Goal: Transaction & Acquisition: Book appointment/travel/reservation

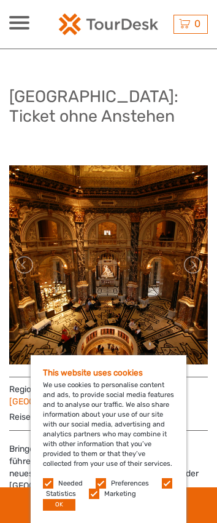
click at [137, 400] on div "This website uses cookies We use cookies to personalise content and ads, to pro…" at bounding box center [109, 439] width 156 height 168
click at [74, 504] on button "OK" at bounding box center [59, 505] width 33 height 12
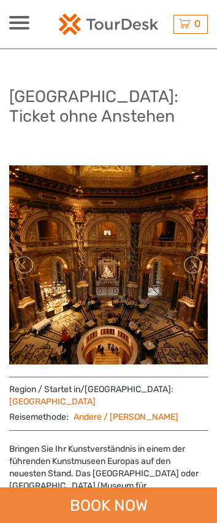
click at [112, 504] on div "BOOK NOW" at bounding box center [108, 505] width 217 height 36
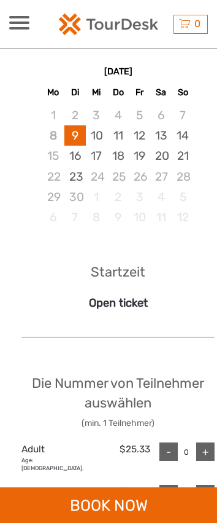
scroll to position [910, 0]
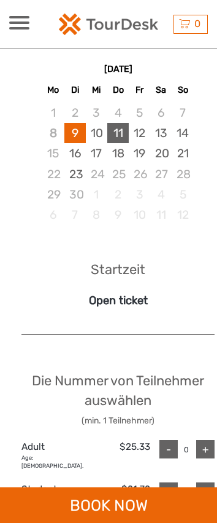
click at [117, 139] on div "11" at bounding box center [117, 133] width 21 height 20
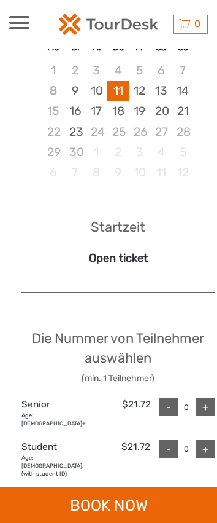
scroll to position [1094, 0]
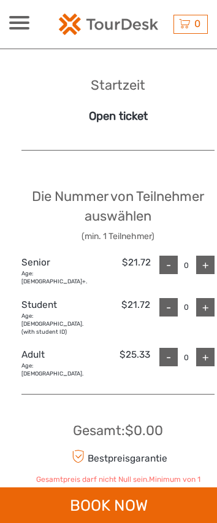
click at [206, 350] on div "+" at bounding box center [206, 357] width 18 height 18
type input "1"
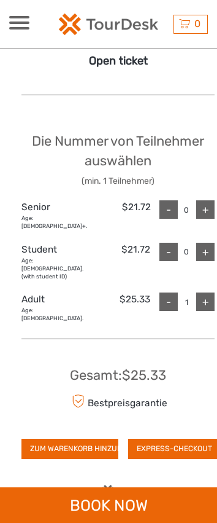
scroll to position [1340, 0]
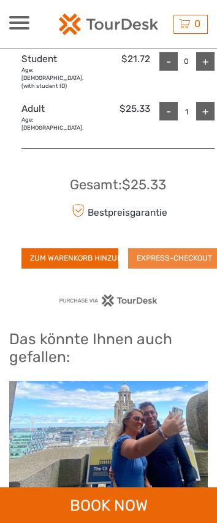
click at [182, 248] on button "EXPRESS-CHECKOUT" at bounding box center [174, 258] width 93 height 20
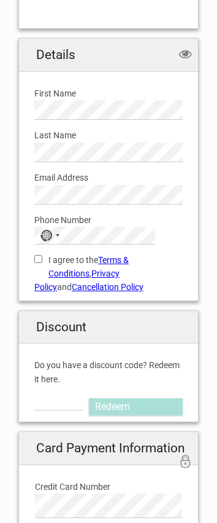
scroll to position [430, 0]
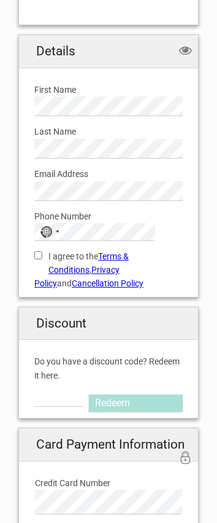
click at [34, 228] on div "Phone Number No country selected Please provide us with your phone number. Plea…" at bounding box center [108, 221] width 167 height 40
click at [39, 230] on div "No country selected" at bounding box center [49, 232] width 28 height 16
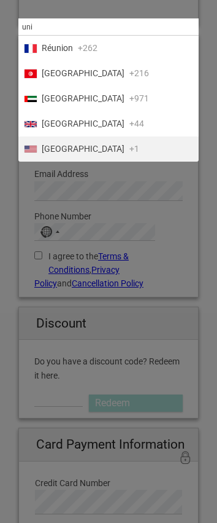
type input "uni"
click at [68, 148] on span "[GEOGRAPHIC_DATA]" at bounding box center [83, 148] width 83 height 13
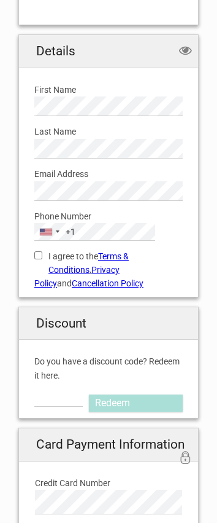
click at [67, 255] on label "I agree to the Terms & Conditions , Privacy Policy and Cancellation Policy" at bounding box center [108, 269] width 149 height 41
click at [42, 255] on input "I agree to the Terms & Conditions , Privacy Policy and Cancellation Policy" at bounding box center [38, 255] width 8 height 8
checkbox input "true"
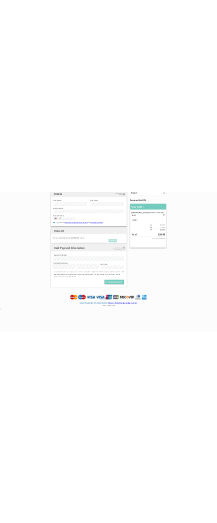
scroll to position [114, 0]
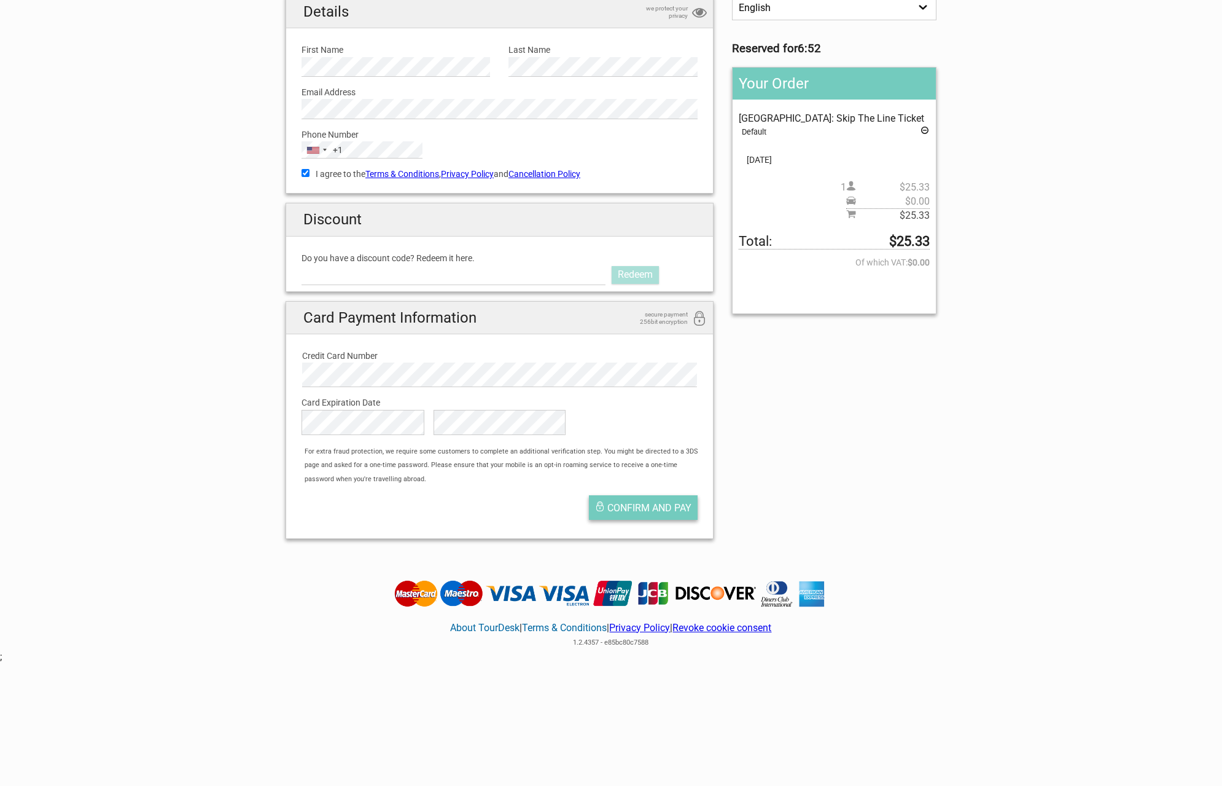
click at [217, 498] on button "Confirm and pay" at bounding box center [643, 507] width 109 height 25
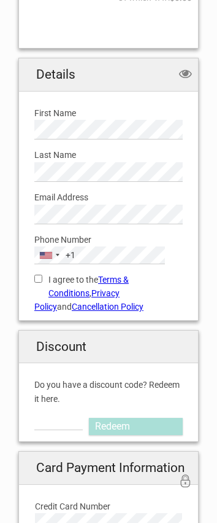
scroll to position [430, 0]
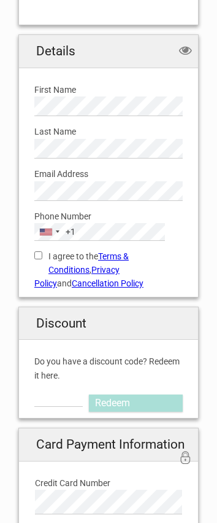
click at [60, 258] on label "I agree to the Terms & Conditions , Privacy Policy and Cancellation Policy" at bounding box center [108, 269] width 149 height 41
click at [42, 258] on input "I agree to the Terms & Conditions , Privacy Policy and Cancellation Policy" at bounding box center [38, 255] width 8 height 8
checkbox input "true"
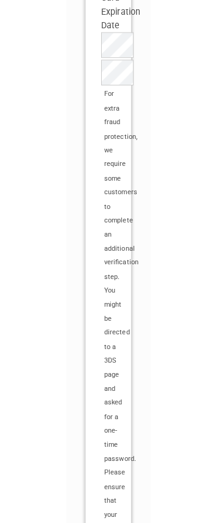
scroll to position [877, 0]
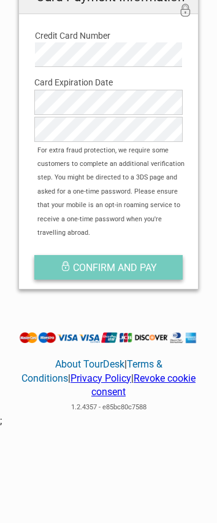
click at [93, 262] on span "Confirm and pay" at bounding box center [115, 268] width 84 height 12
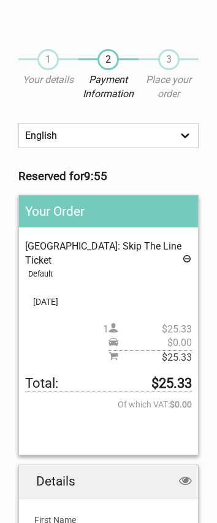
click at [128, 244] on span "[GEOGRAPHIC_DATA]: Skip The Line Ticket" at bounding box center [103, 252] width 157 height 25
click at [87, 214] on h2 "Your Order" at bounding box center [108, 211] width 179 height 32
